Goal: Check status: Check status

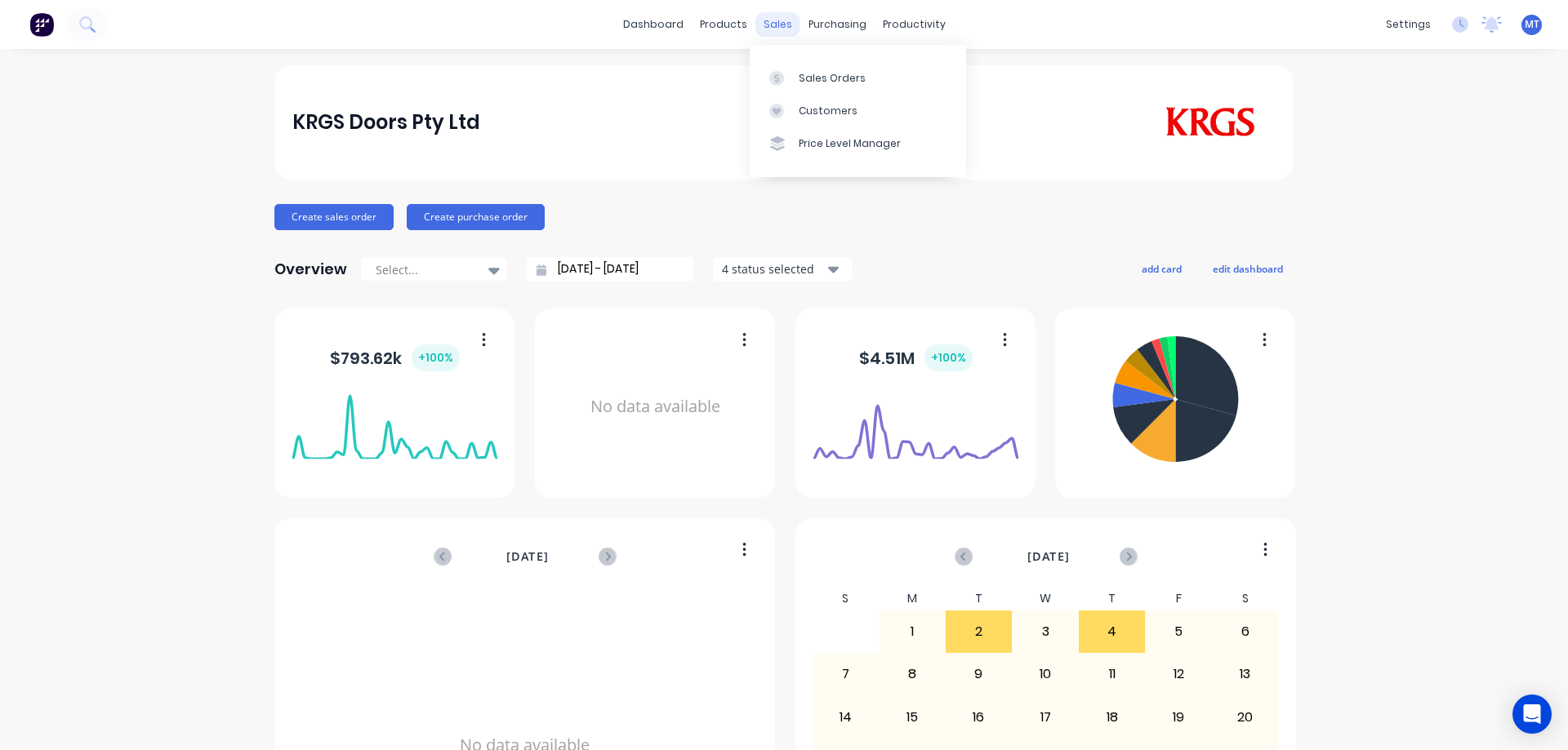
click at [767, 21] on div "sales" at bounding box center [778, 24] width 45 height 25
click at [778, 68] on link "Sales Orders" at bounding box center [857, 78] width 216 height 33
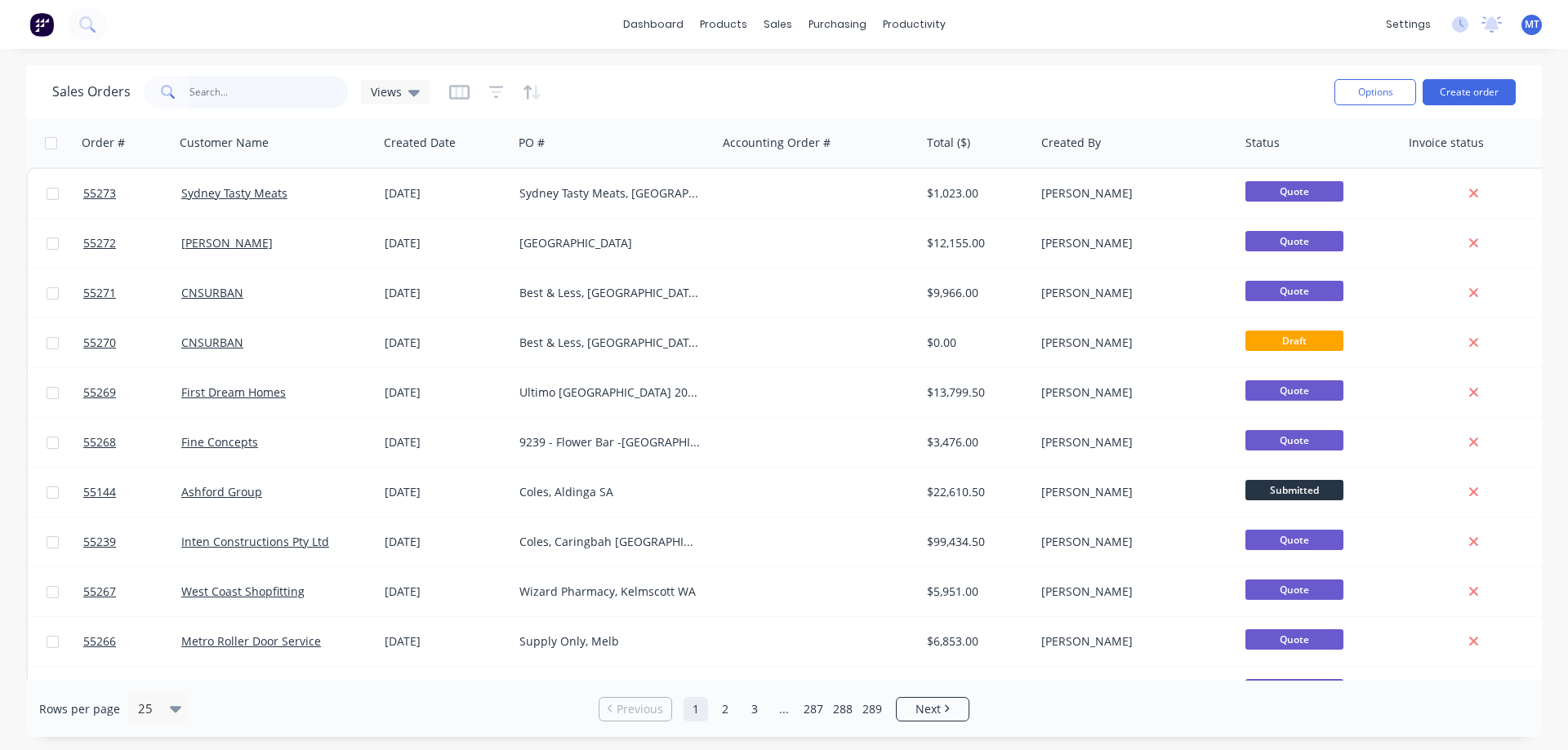
click at [230, 90] on input "text" at bounding box center [269, 93] width 159 height 33
type input "50486"
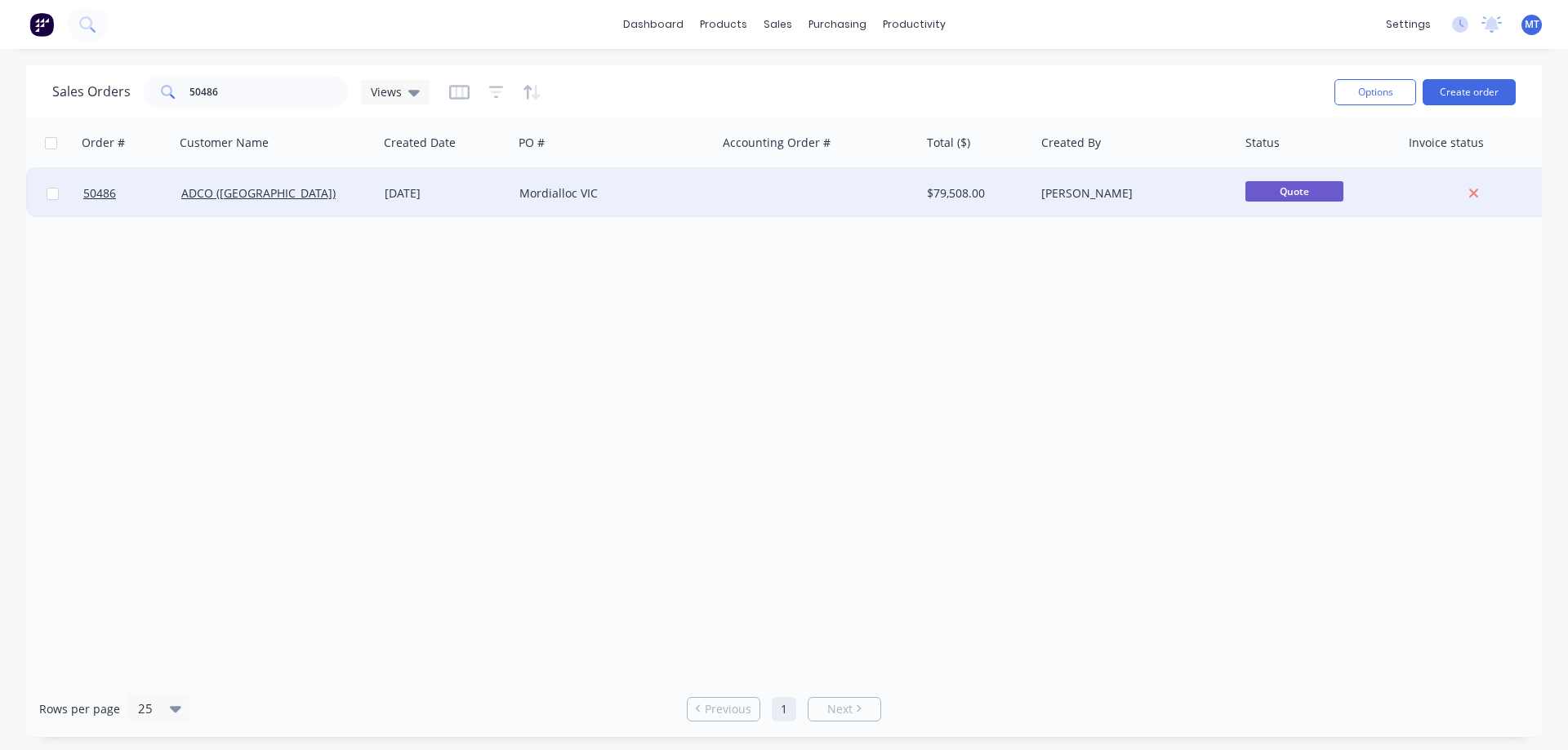
click at [530, 194] on div "Mordialloc VIC" at bounding box center [610, 194] width 181 height 17
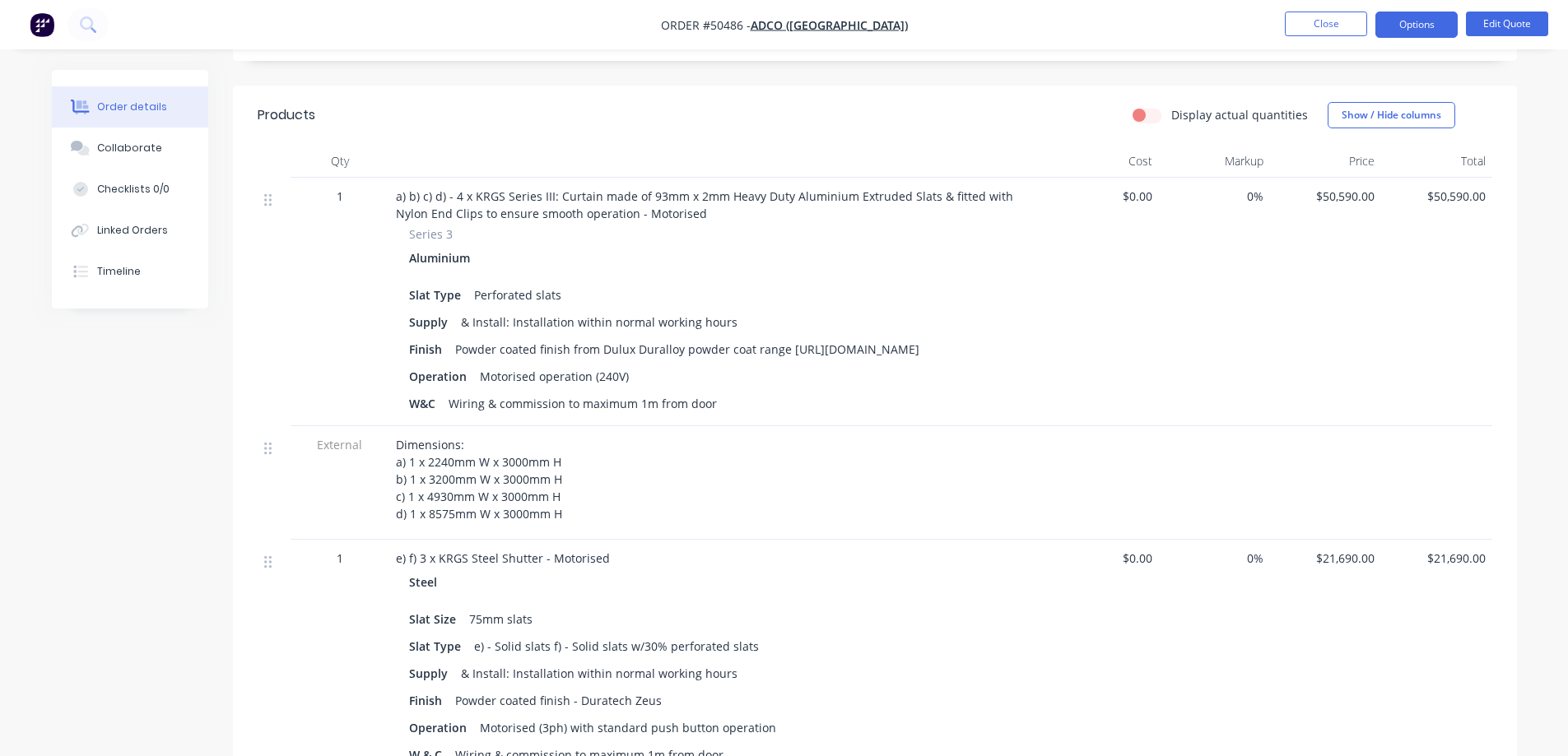
scroll to position [659, 0]
